Goal: Information Seeking & Learning: Learn about a topic

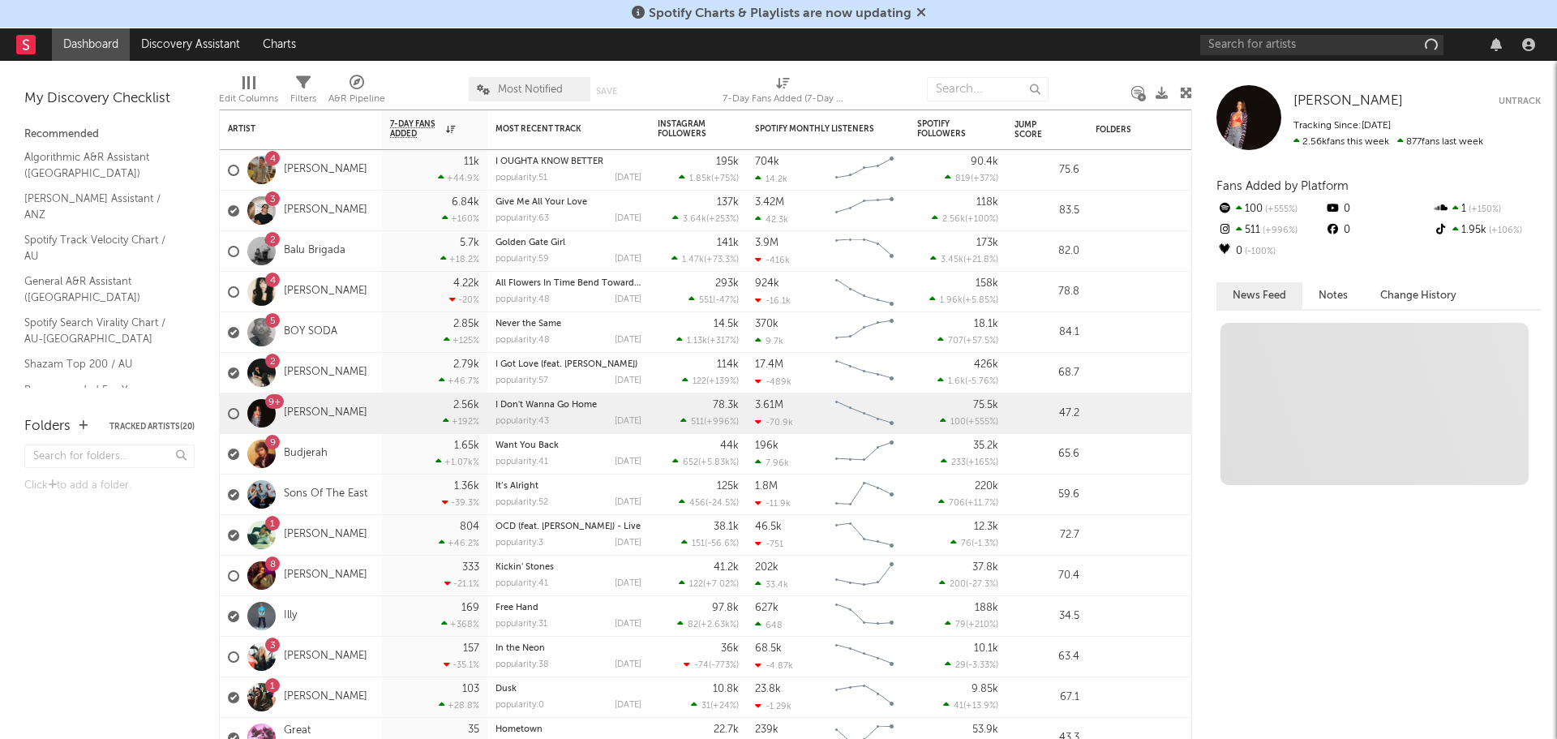
click at [920, 14] on icon at bounding box center [921, 12] width 10 height 13
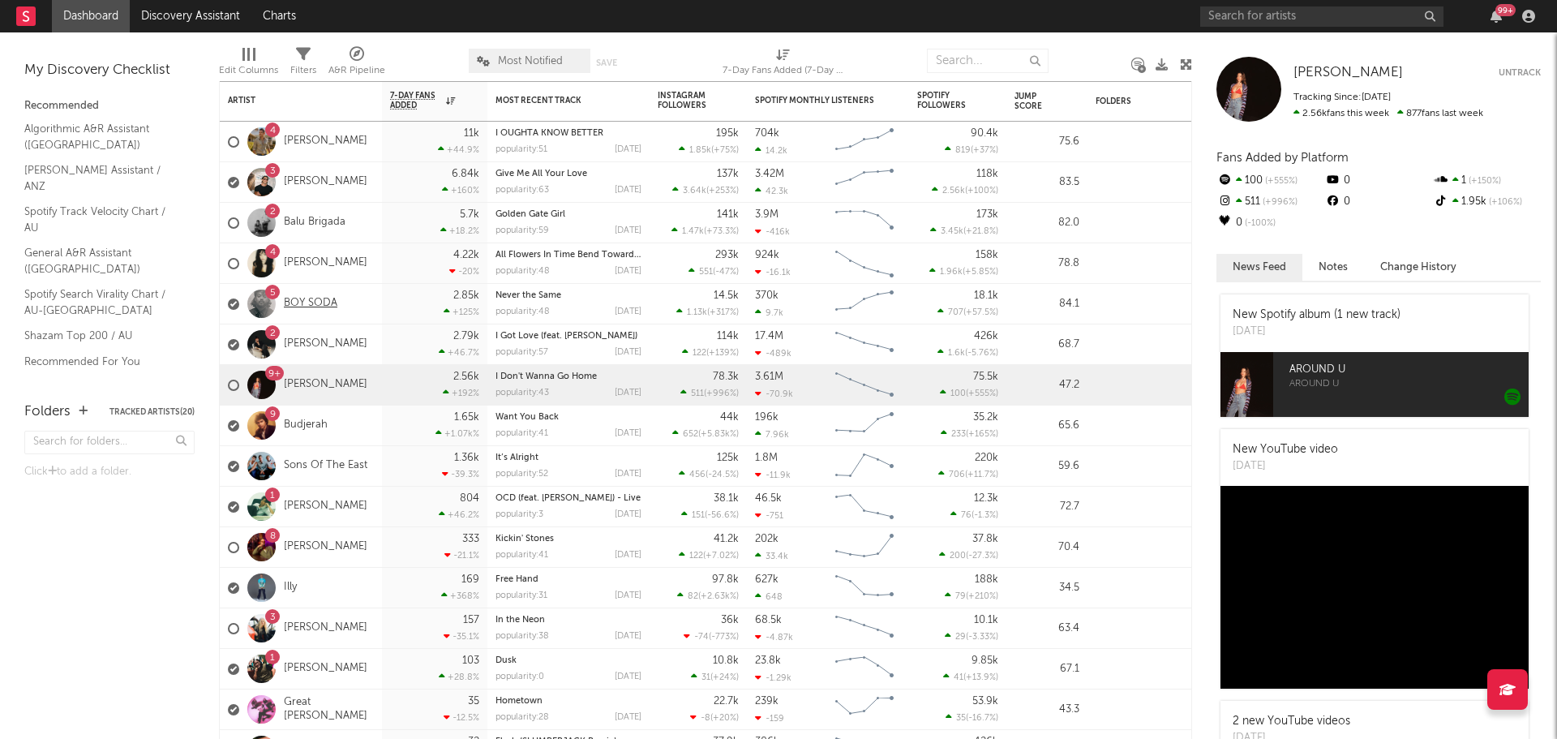
click at [315, 302] on link "BOY SODA" at bounding box center [311, 304] width 54 height 14
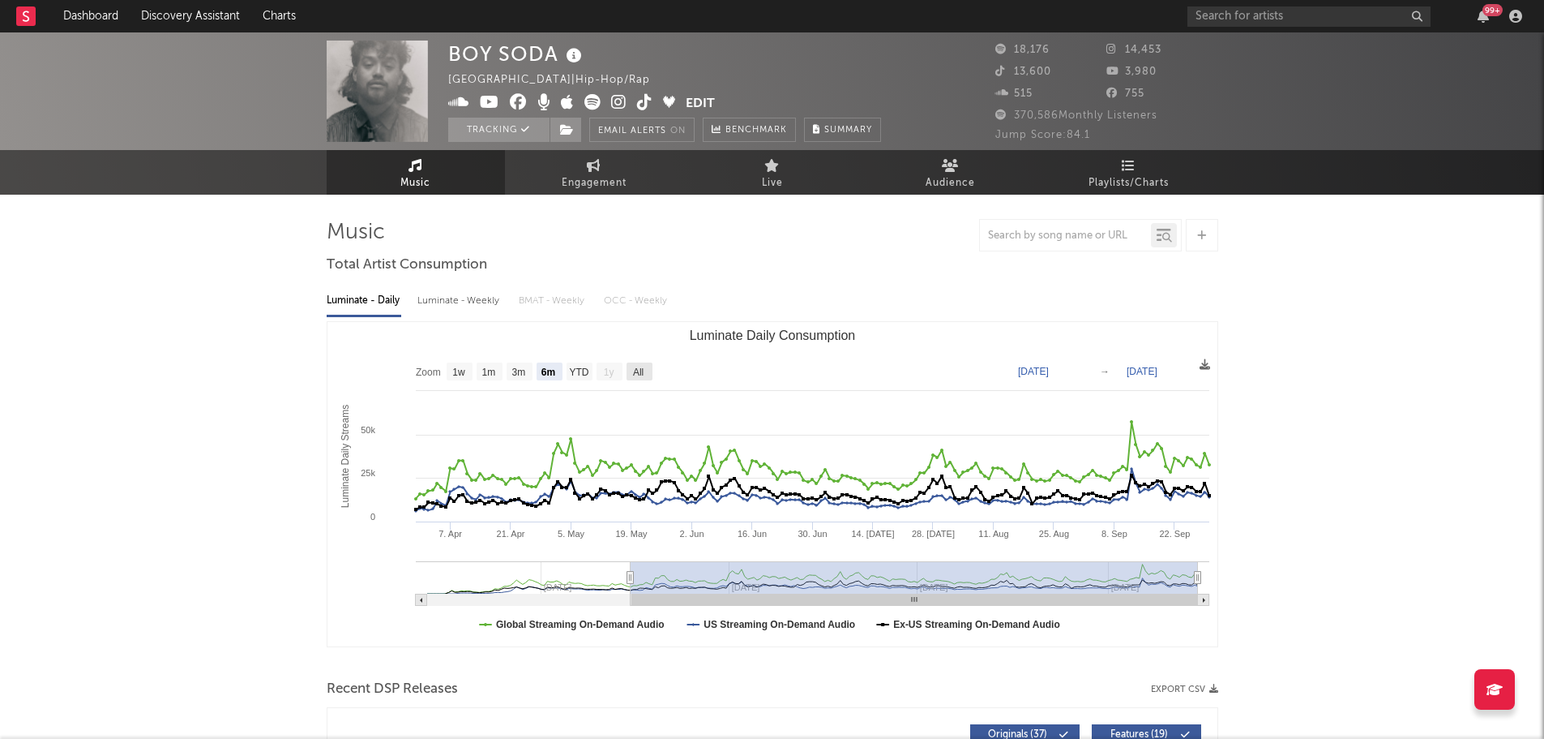
click at [639, 373] on text "All" at bounding box center [637, 371] width 11 height 11
select select "All"
type input "[DATE]"
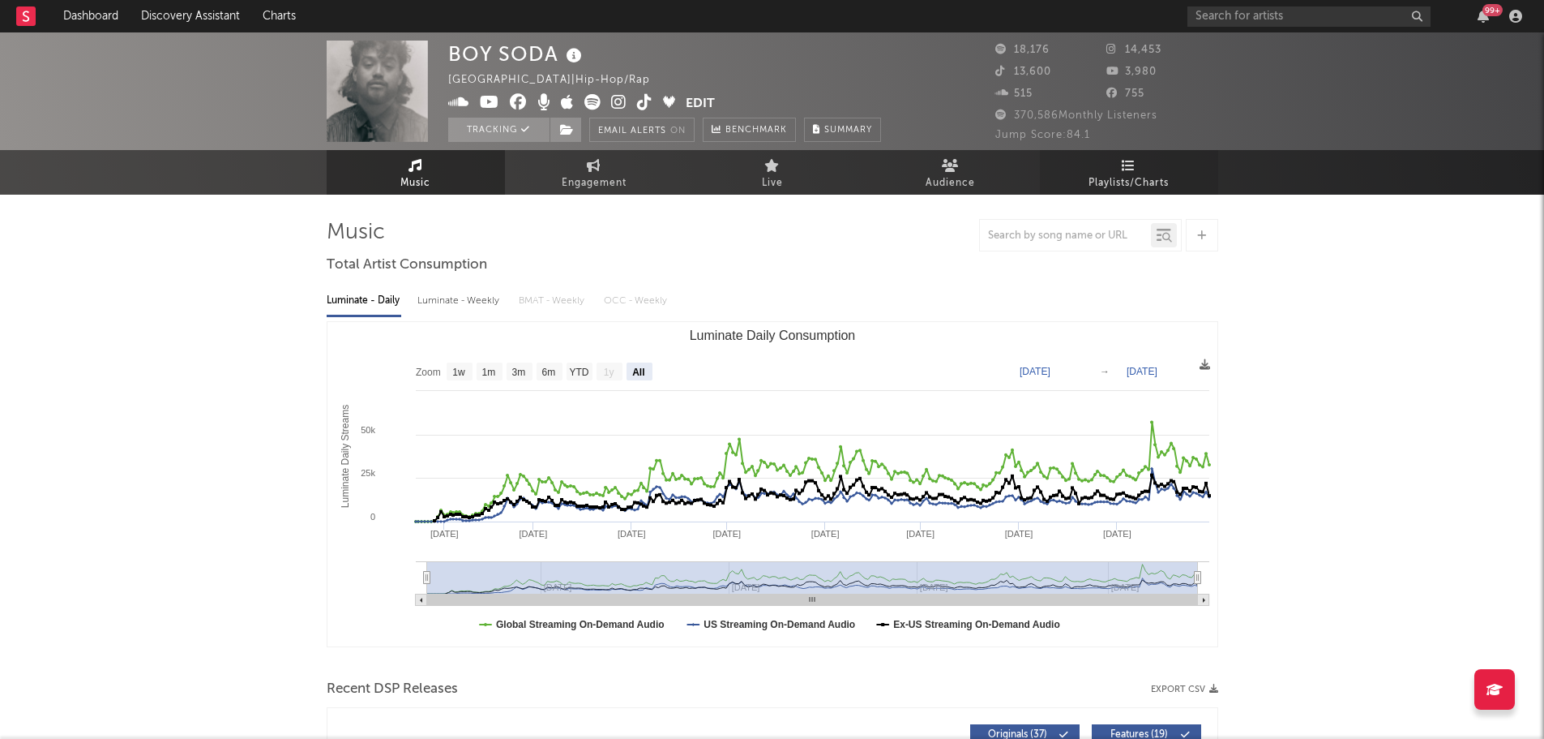
click at [1122, 178] on span "Playlists/Charts" at bounding box center [1129, 182] width 80 height 19
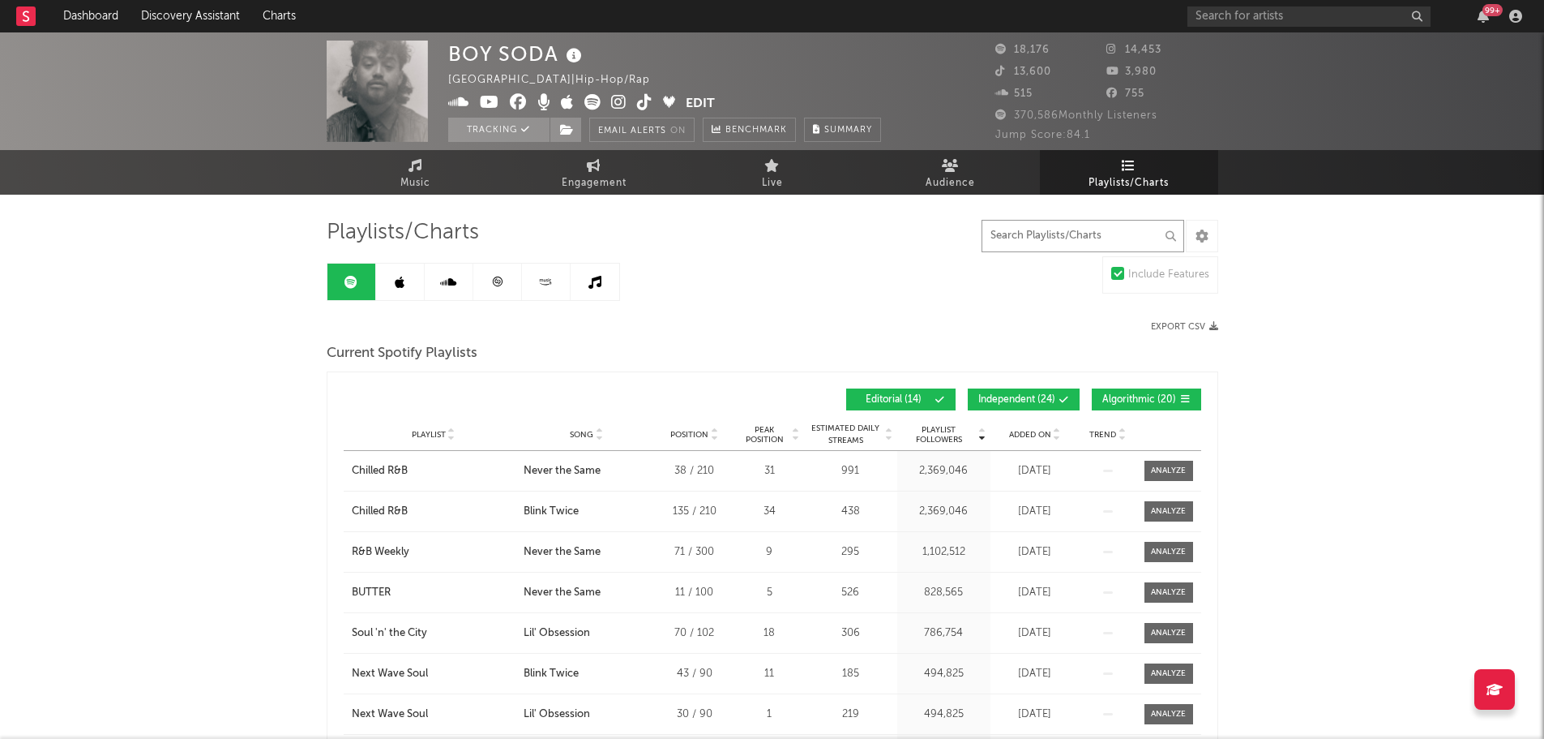
click at [1073, 242] on input "text" at bounding box center [1083, 236] width 203 height 32
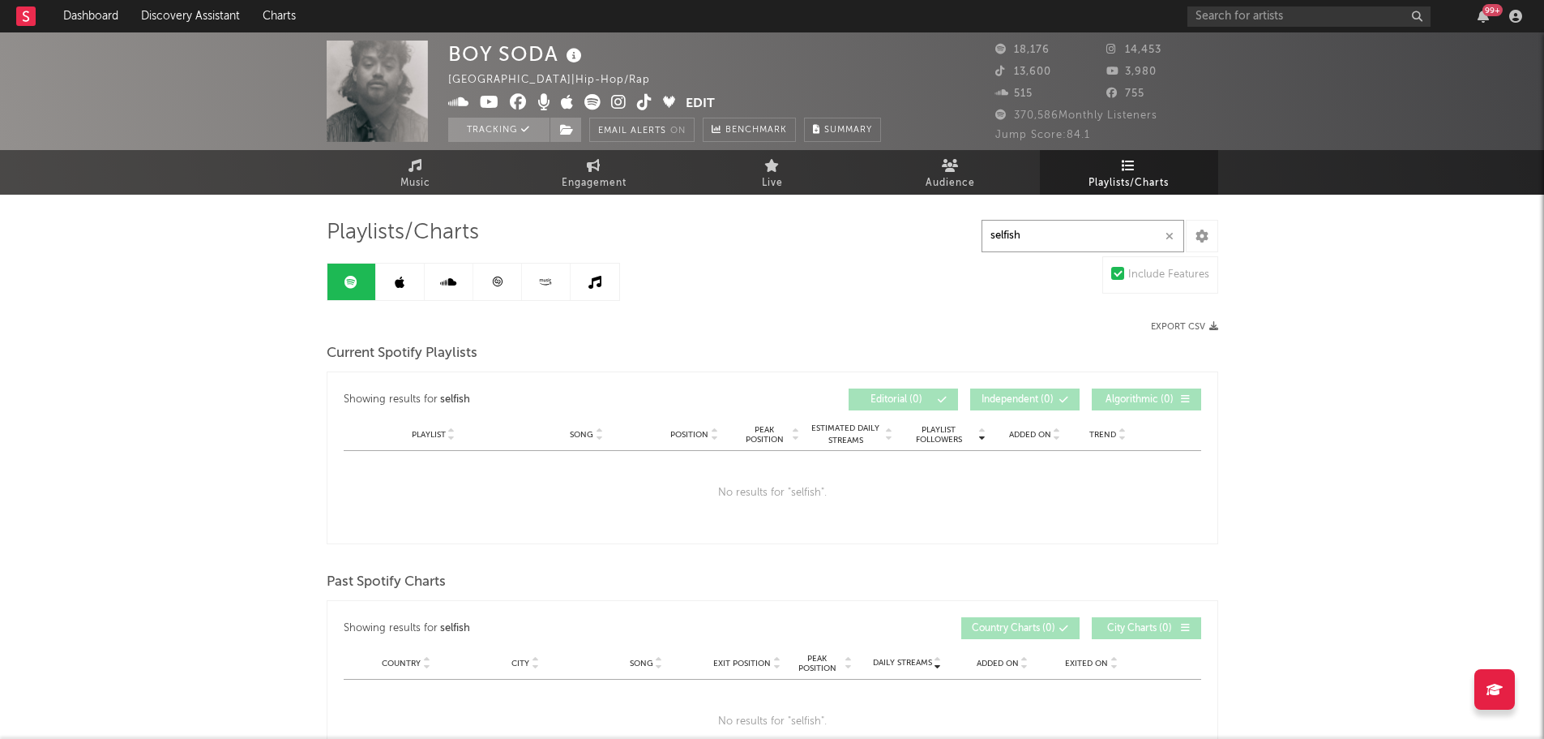
type input "selfish"
drag, startPoint x: 398, startPoint y: 284, endPoint x: 494, endPoint y: 277, distance: 95.9
click at [399, 284] on icon at bounding box center [400, 282] width 10 height 13
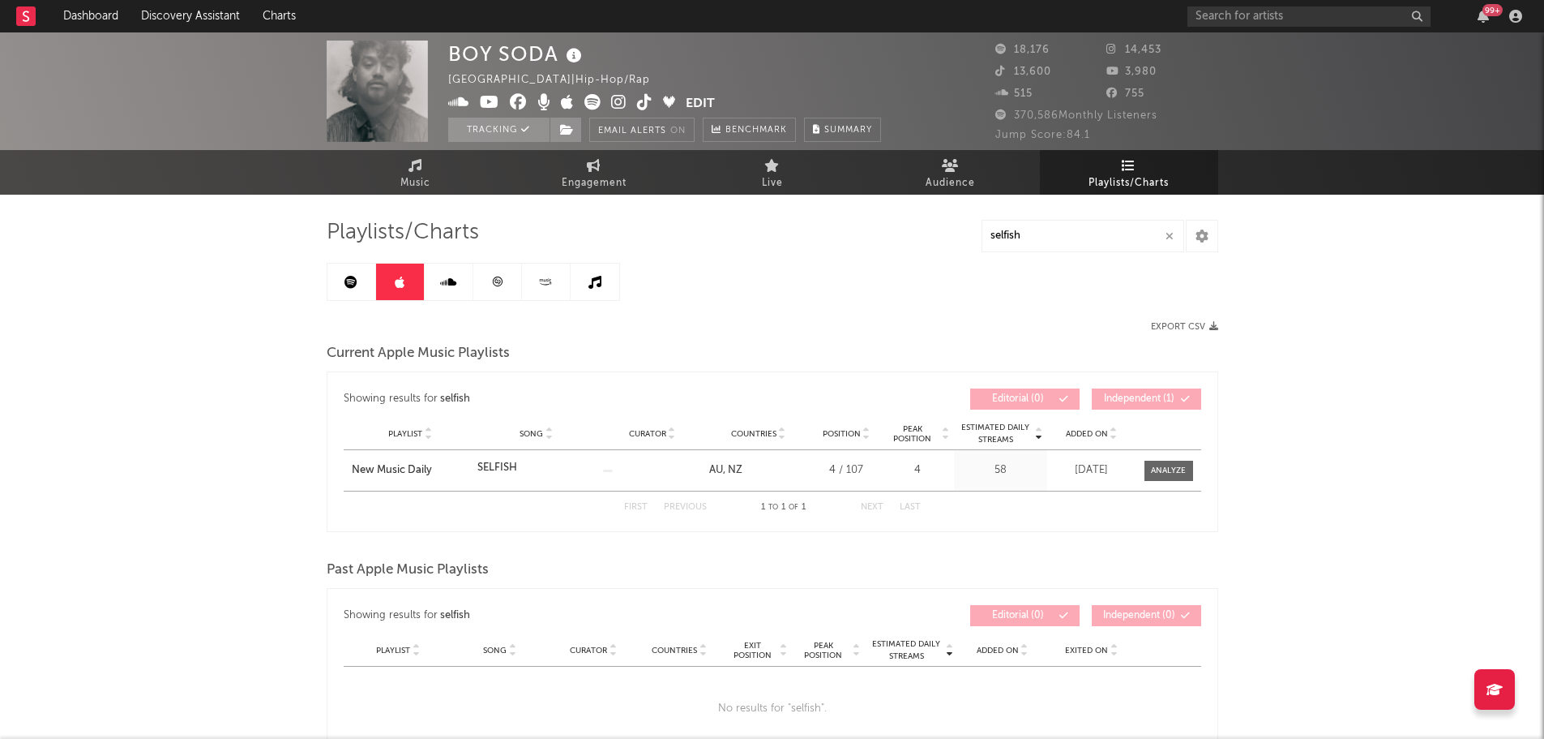
click at [445, 286] on icon at bounding box center [448, 282] width 16 height 13
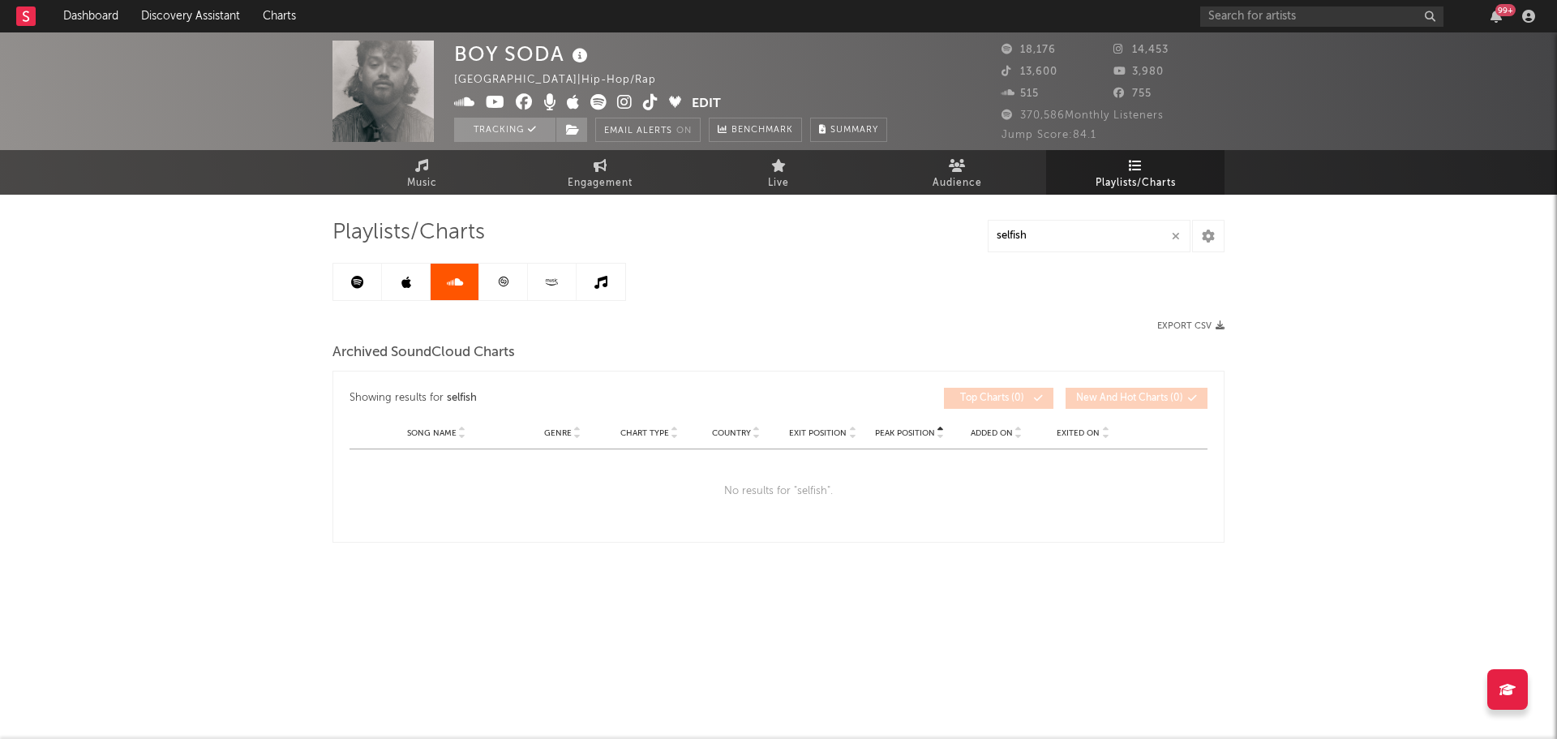
click at [491, 285] on link at bounding box center [503, 281] width 49 height 36
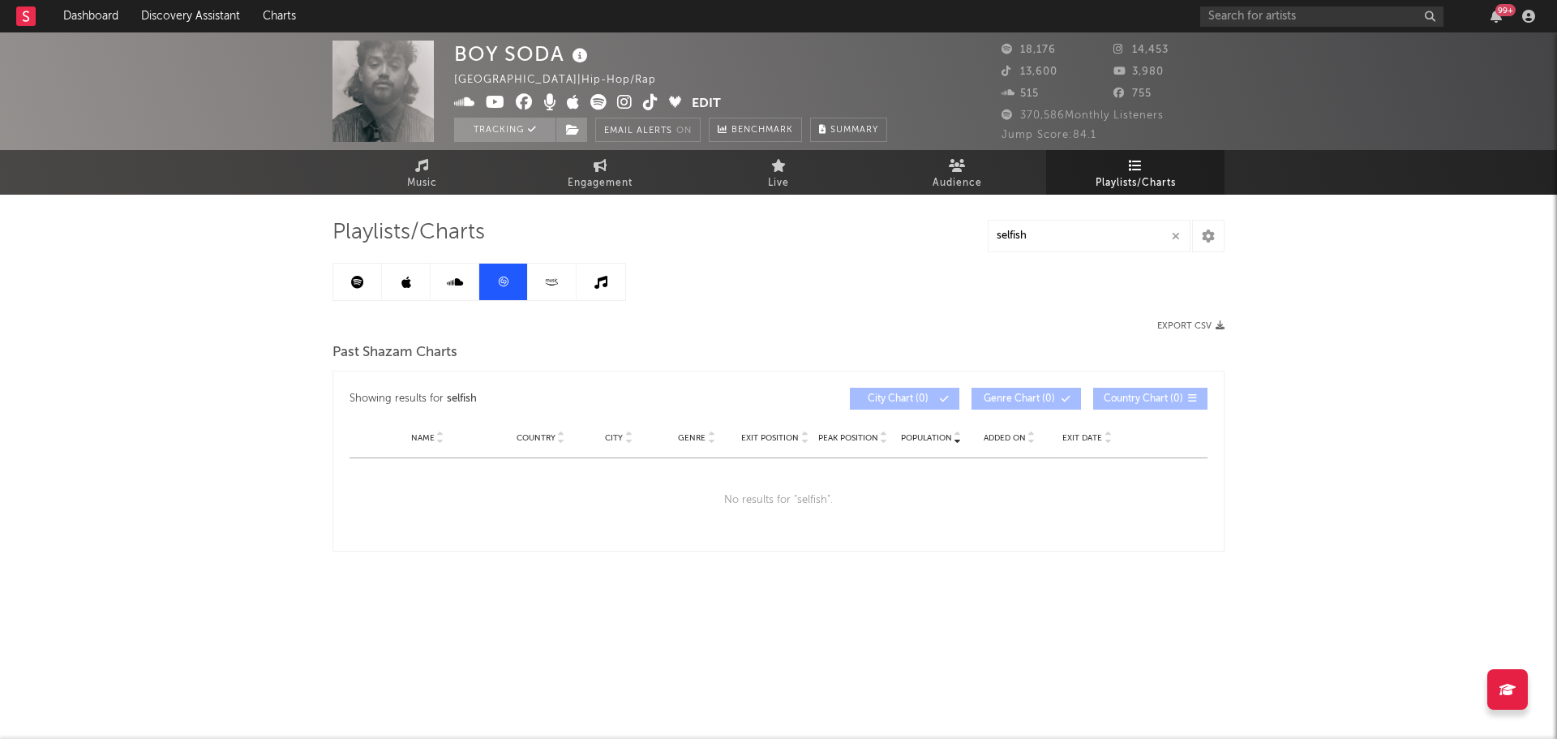
click at [555, 289] on link at bounding box center [552, 281] width 49 height 36
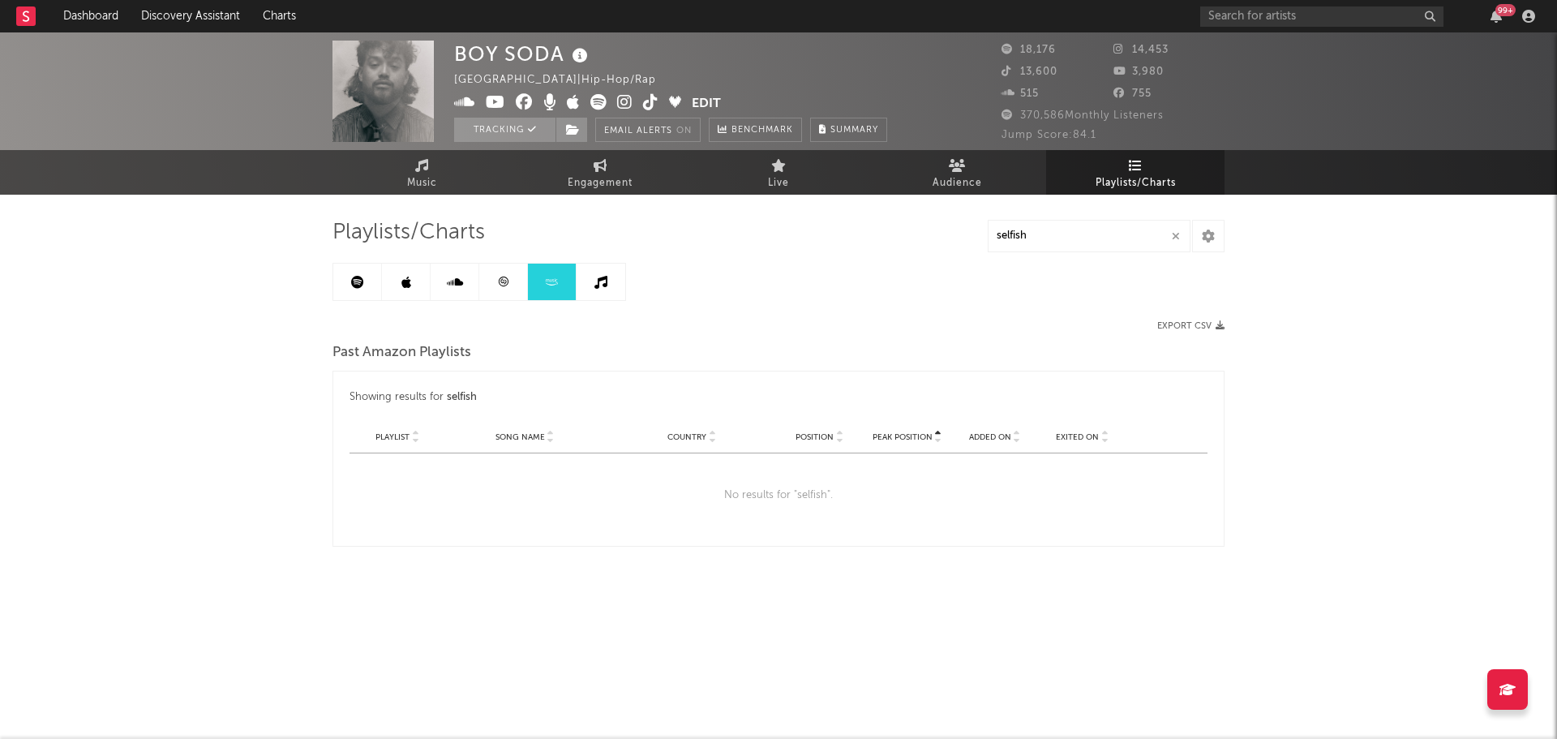
click at [592, 289] on link at bounding box center [600, 281] width 49 height 36
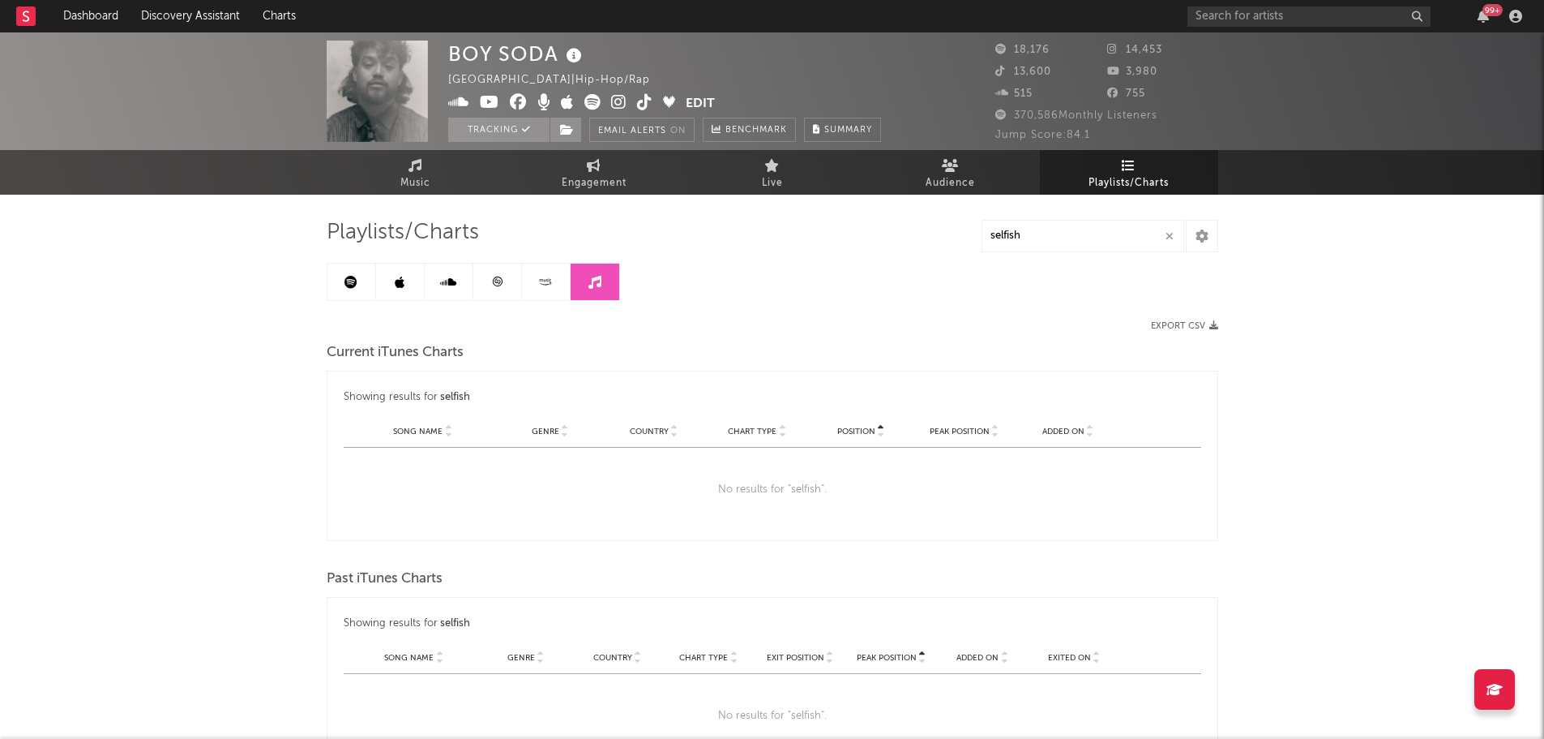
click at [360, 287] on link at bounding box center [352, 281] width 49 height 36
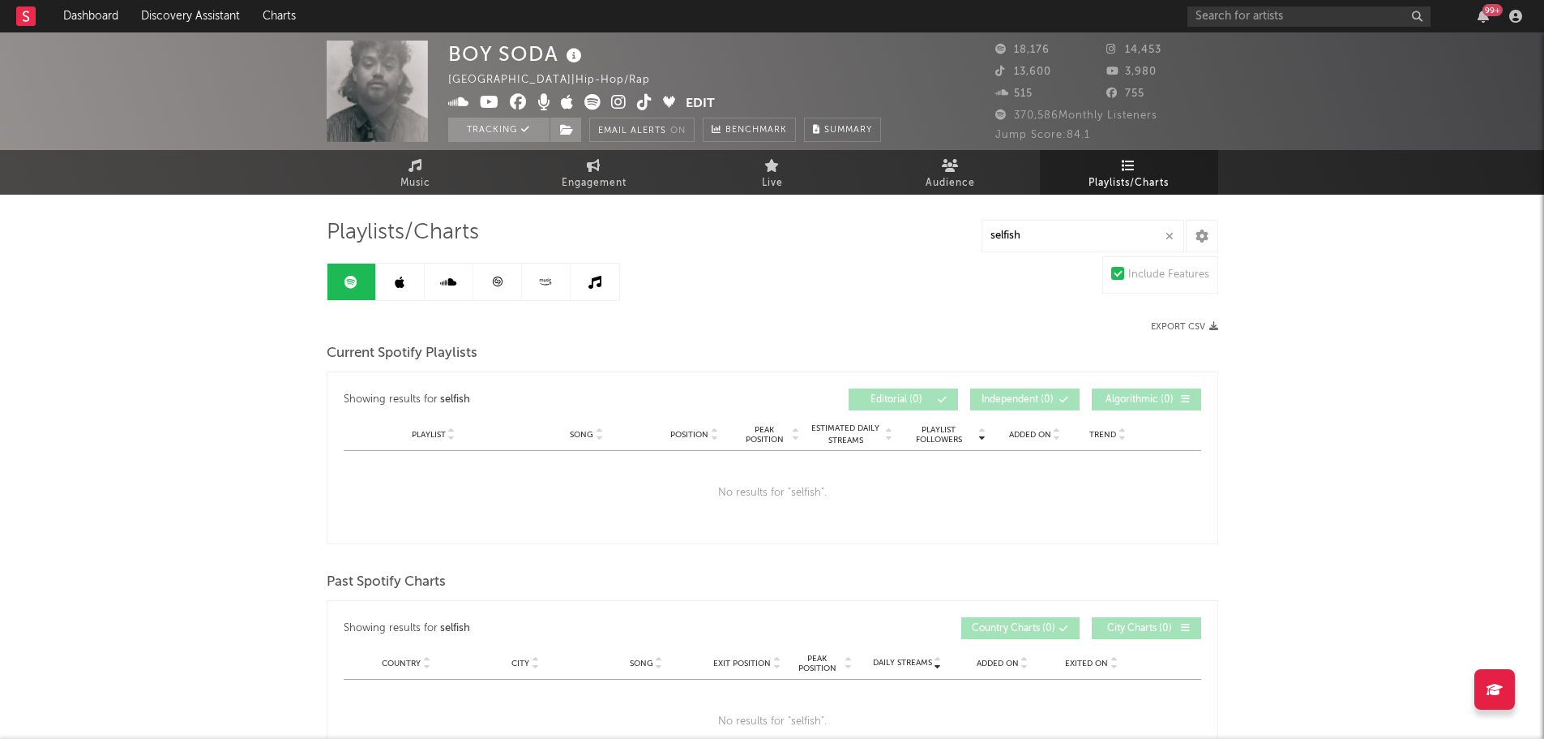
click at [393, 289] on link at bounding box center [400, 281] width 49 height 36
